Goal: Information Seeking & Learning: Learn about a topic

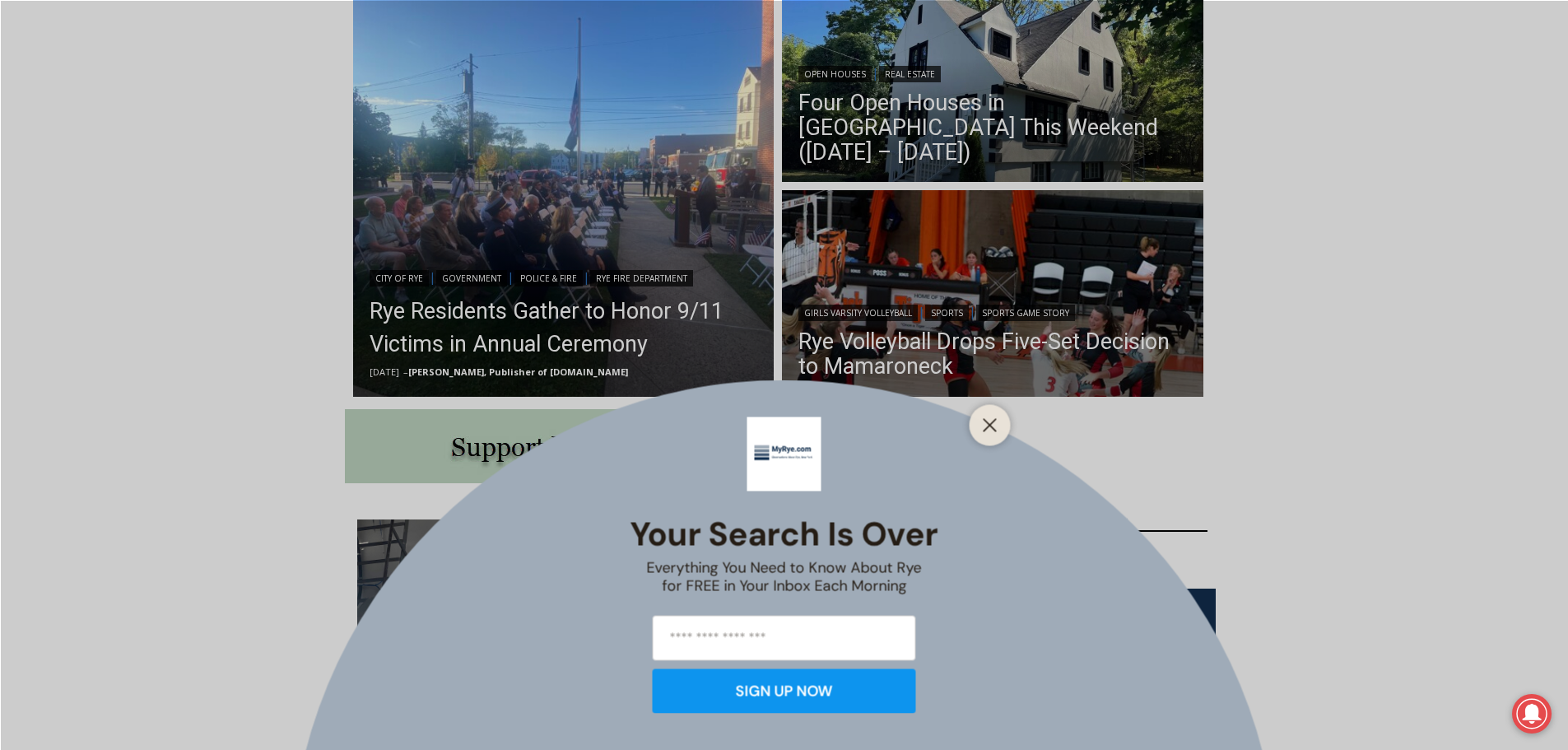
scroll to position [494, 0]
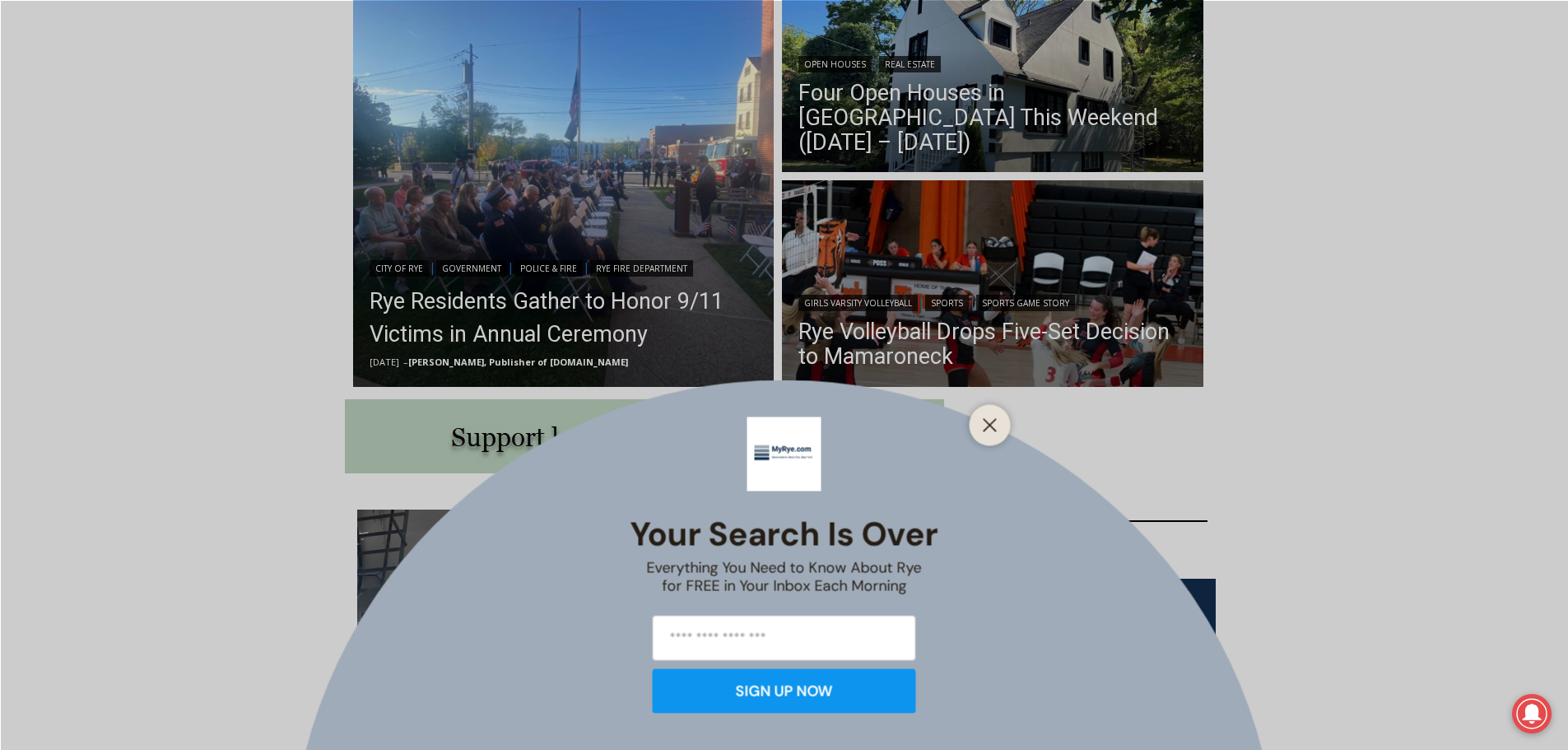
click at [989, 430] on icon "Close" at bounding box center [990, 424] width 15 height 15
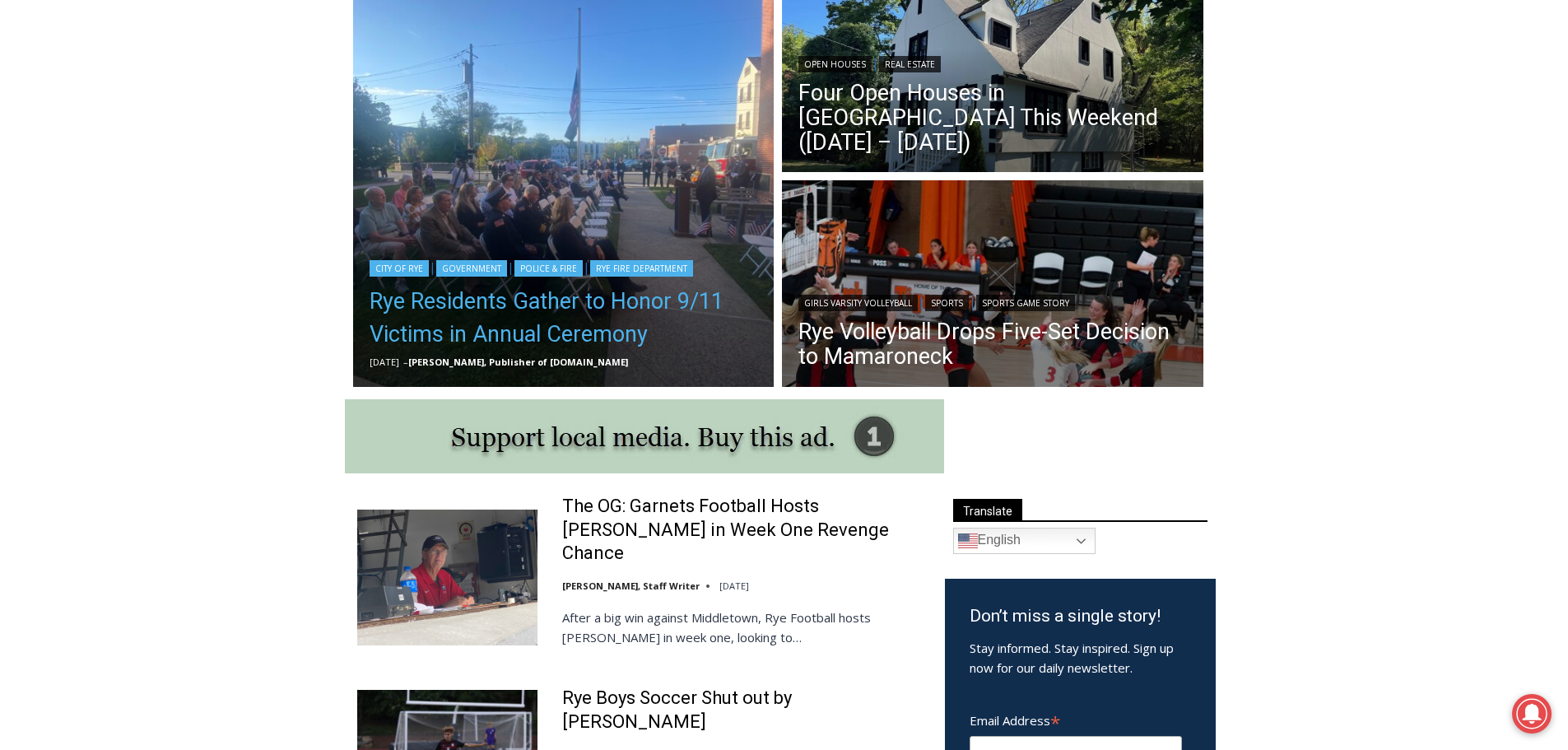
click at [562, 323] on link "Rye Residents Gather to Honor 9/11 Victims in Annual Ceremony" at bounding box center [564, 317] width 388 height 65
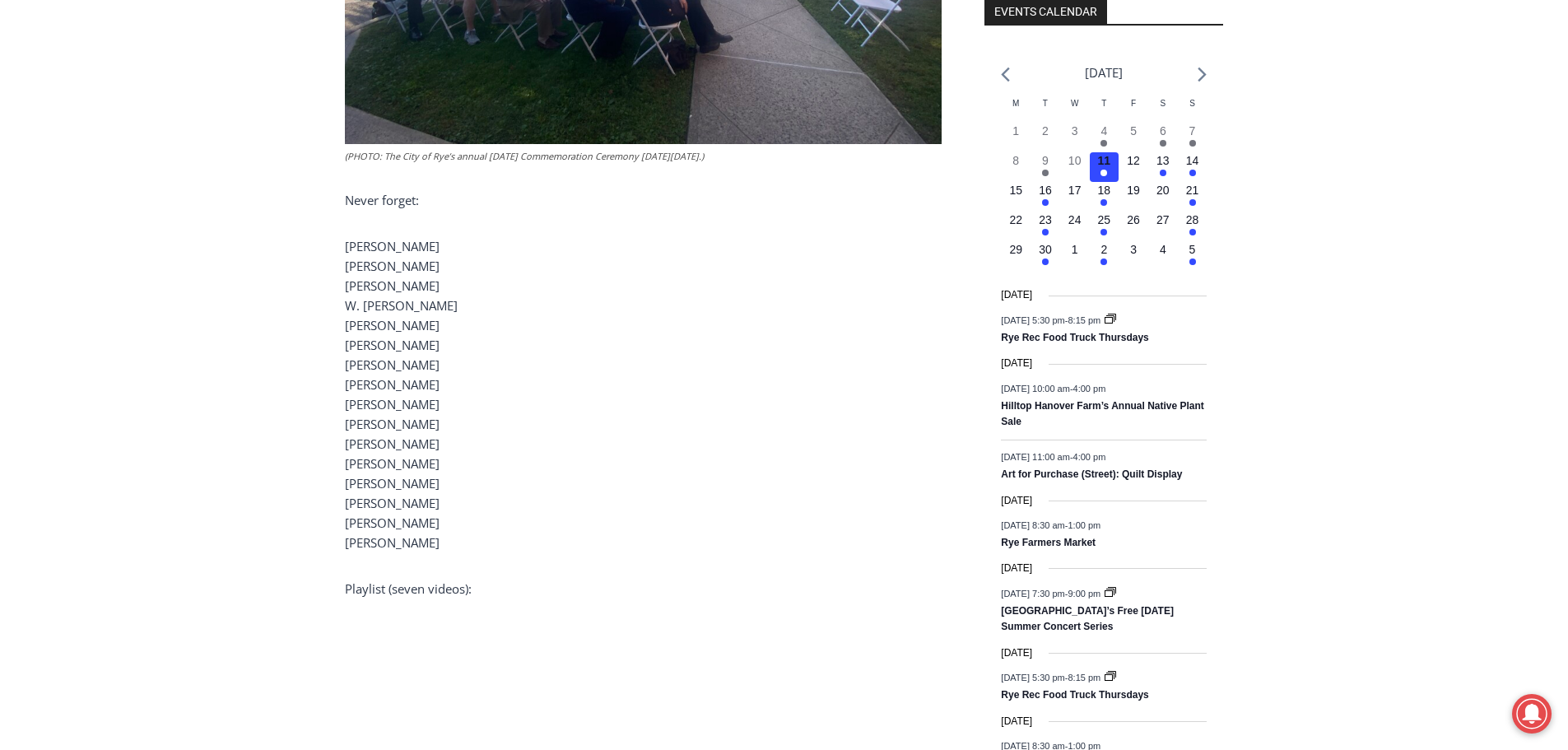
scroll to position [1861, 0]
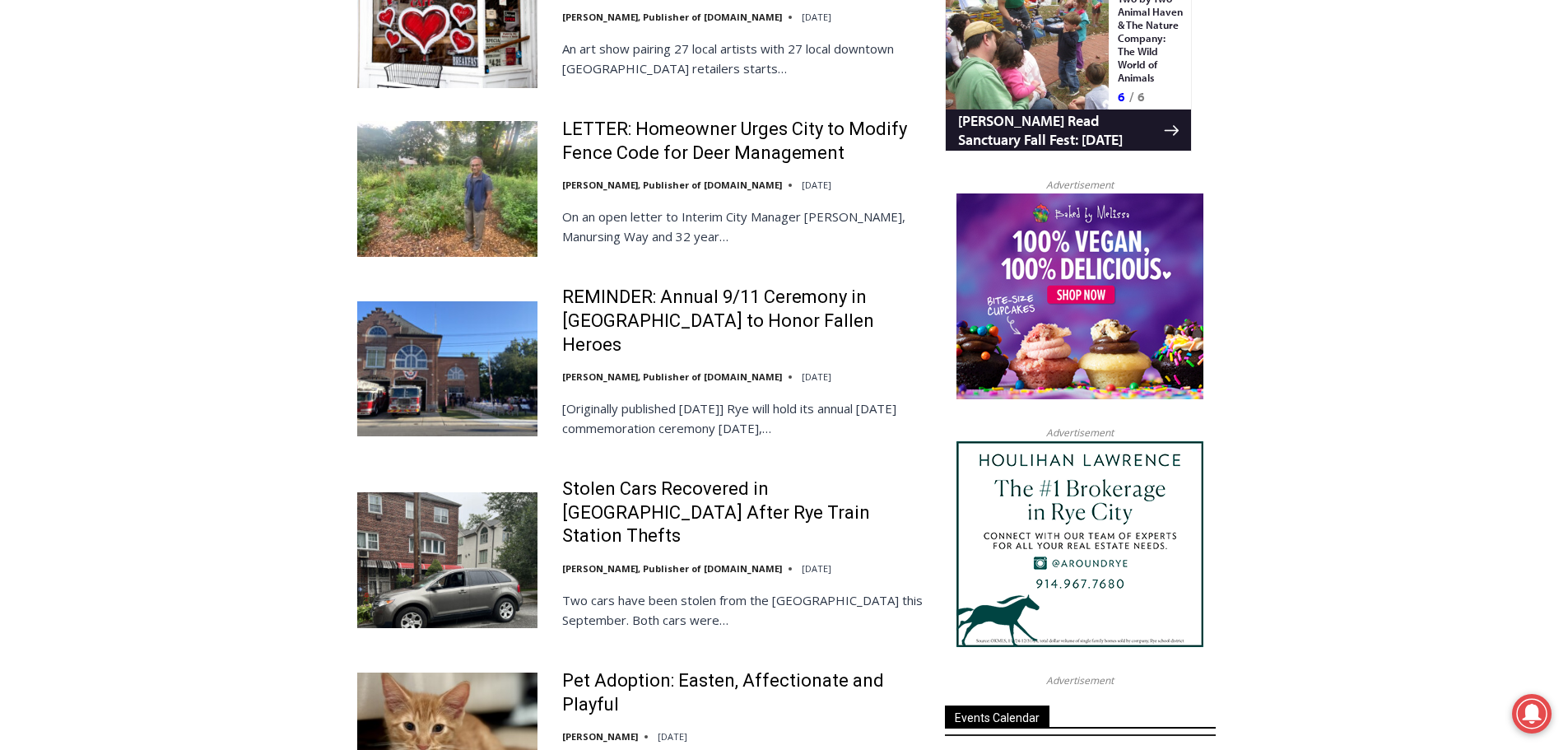
scroll to position [1565, 0]
